Goal: Check status: Check status

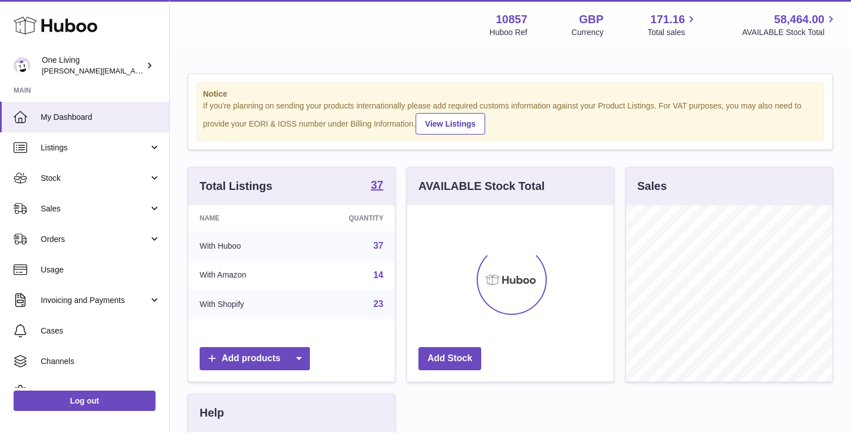
scroll to position [177, 206]
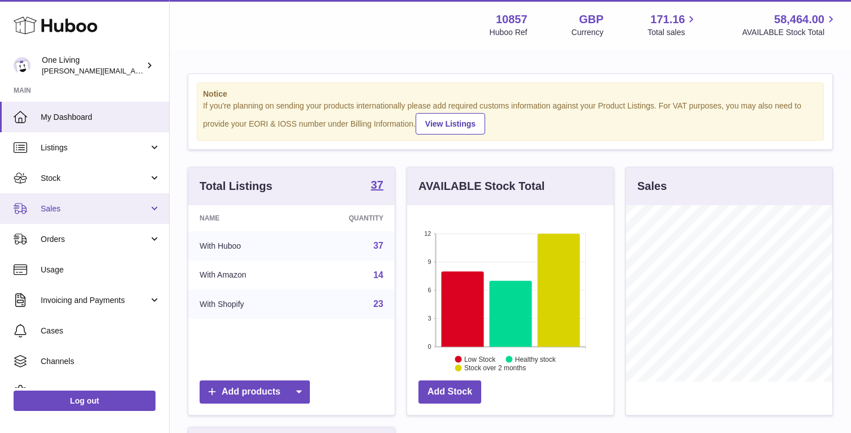
click at [109, 205] on span "Sales" at bounding box center [95, 209] width 108 height 11
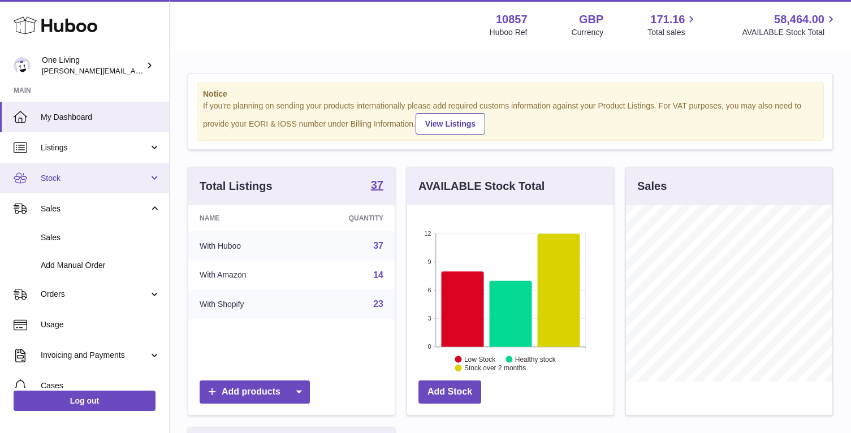
click at [113, 178] on span "Stock" at bounding box center [95, 178] width 108 height 11
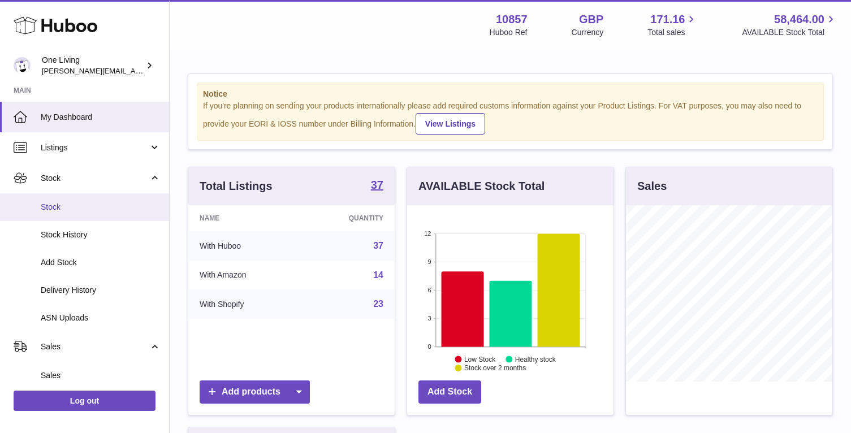
click at [104, 207] on span "Stock" at bounding box center [101, 207] width 120 height 11
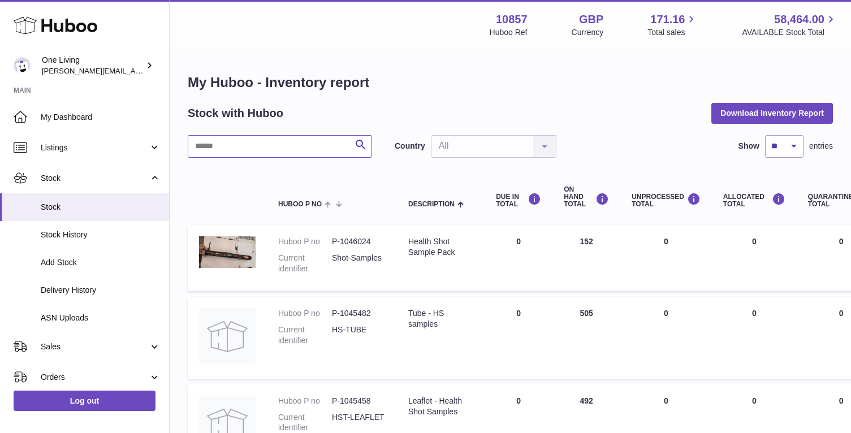
click at [227, 144] on input "text" at bounding box center [280, 146] width 184 height 23
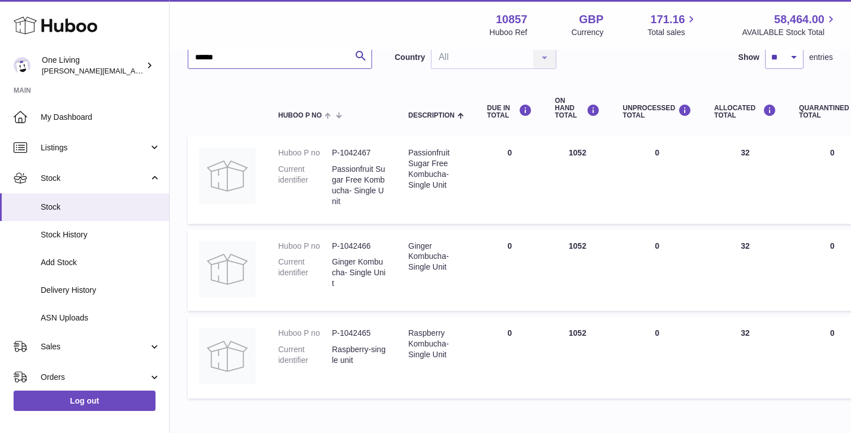
scroll to position [90, 0]
type input "******"
click at [112, 290] on span "Delivery History" at bounding box center [101, 290] width 120 height 11
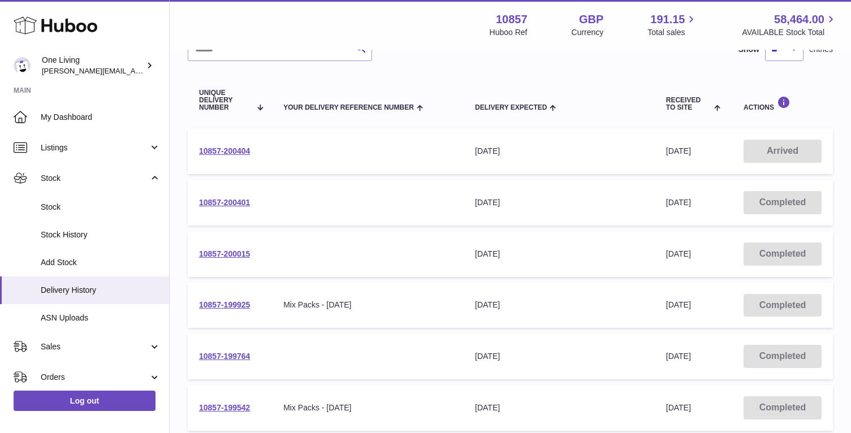
scroll to position [107, 0]
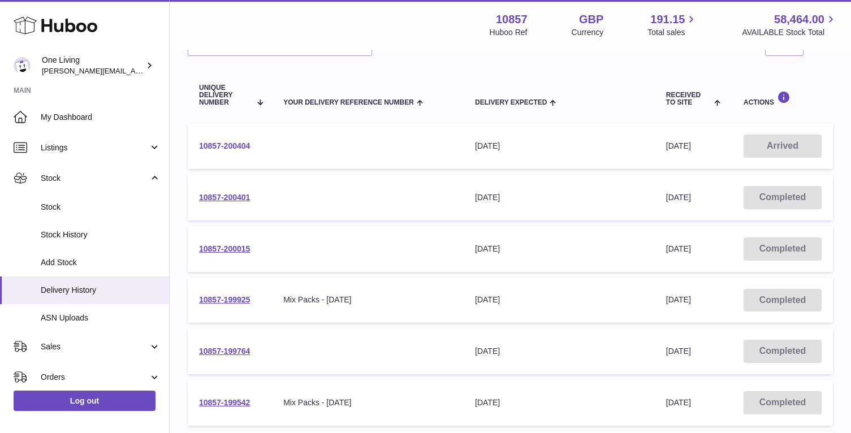
click at [234, 145] on link "10857-200404" at bounding box center [224, 145] width 51 height 9
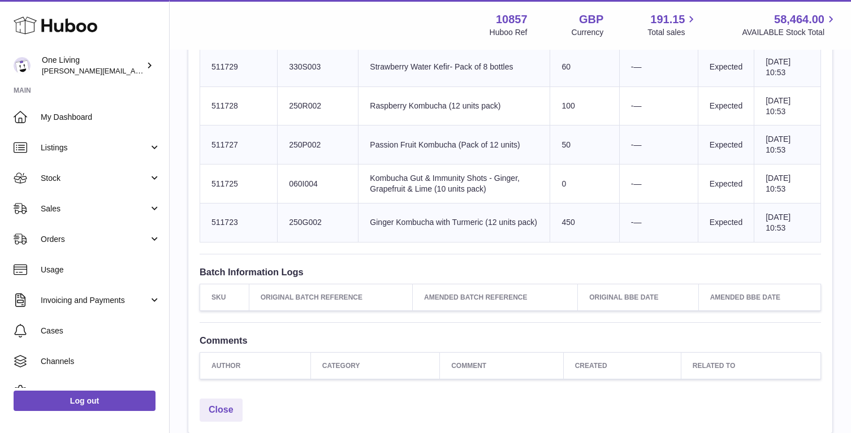
scroll to position [438, 0]
